Goal: Transaction & Acquisition: Purchase product/service

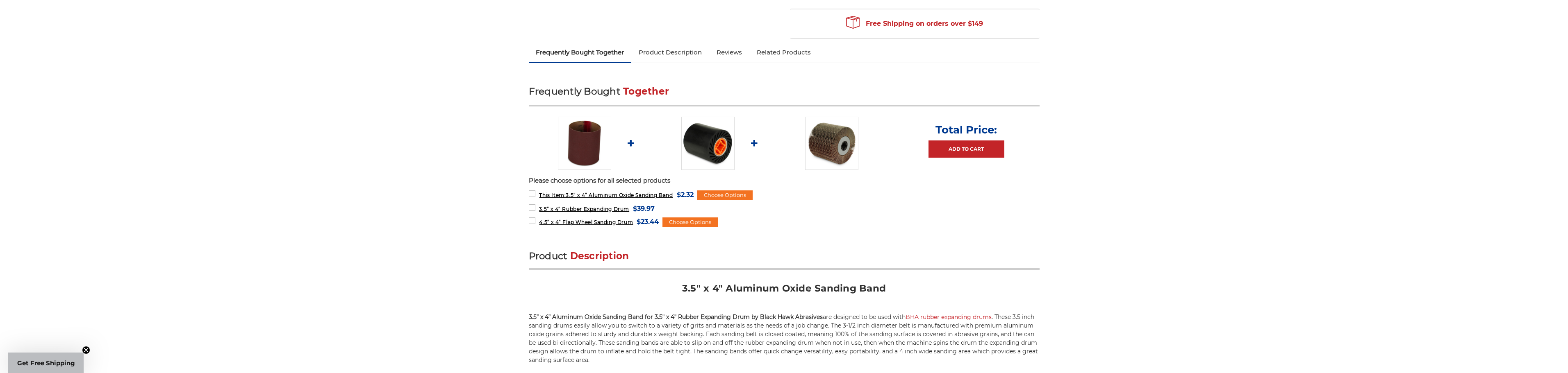
scroll to position [287, 0]
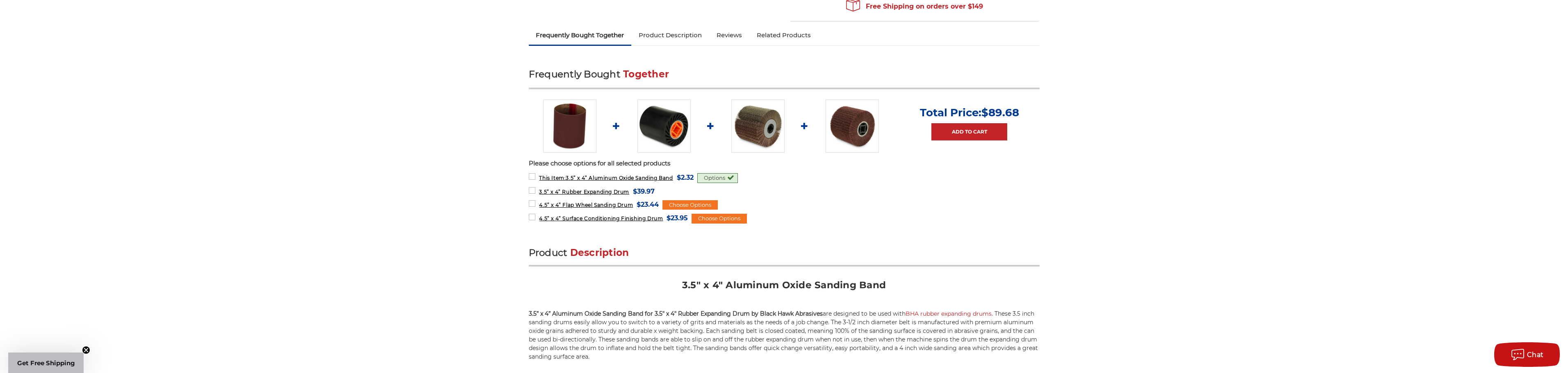
click at [652, 125] on img at bounding box center [664, 126] width 53 height 53
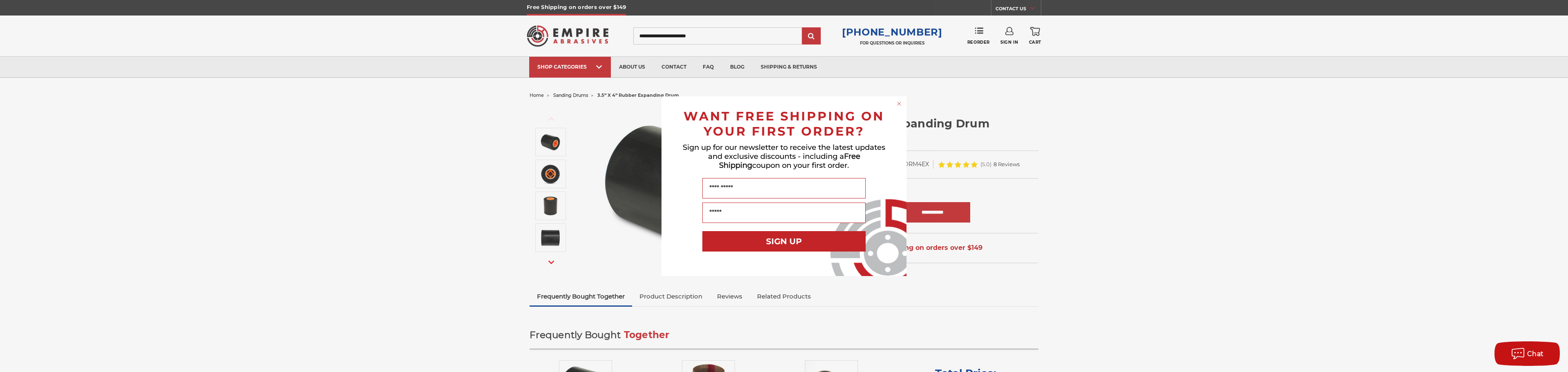
click at [900, 102] on circle "Close dialog" at bounding box center [899, 104] width 8 height 8
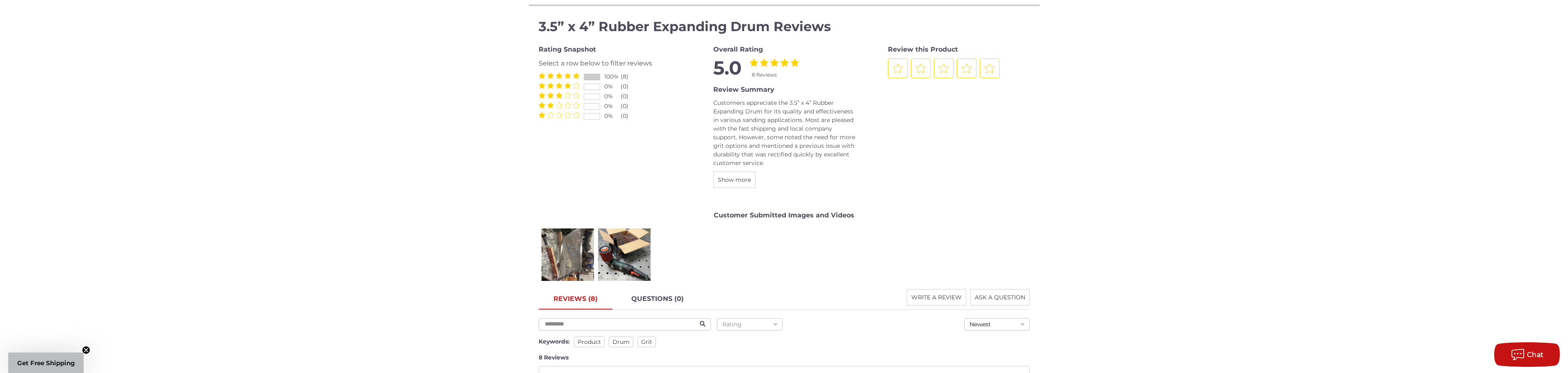
scroll to position [983, 0]
